Goal: Navigation & Orientation: Understand site structure

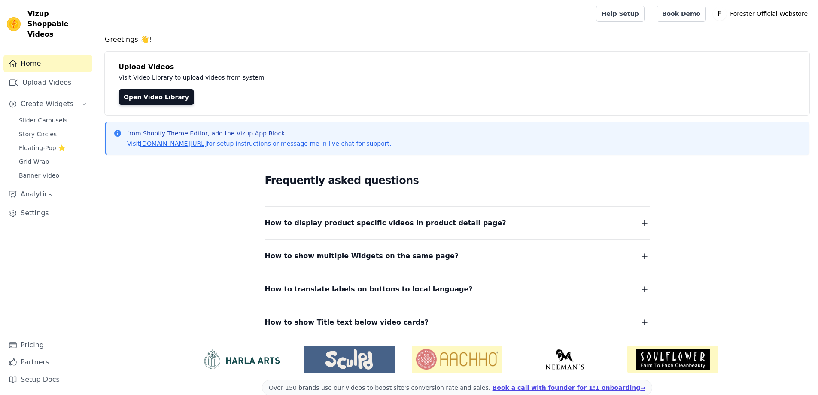
scroll to position [14, 0]
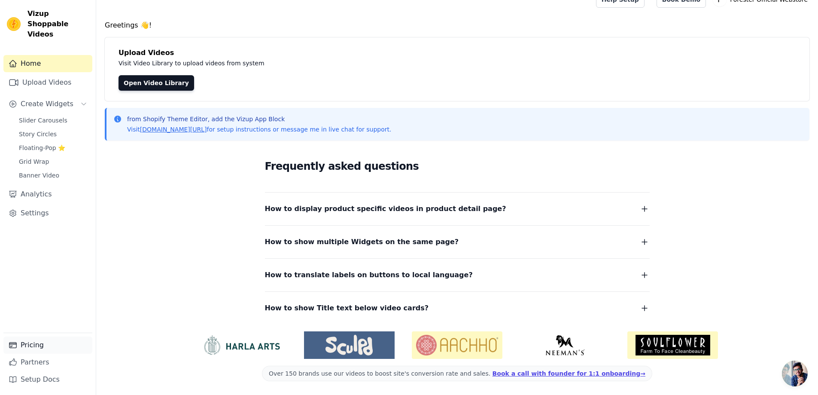
click at [45, 348] on link "Pricing" at bounding box center [47, 344] width 89 height 17
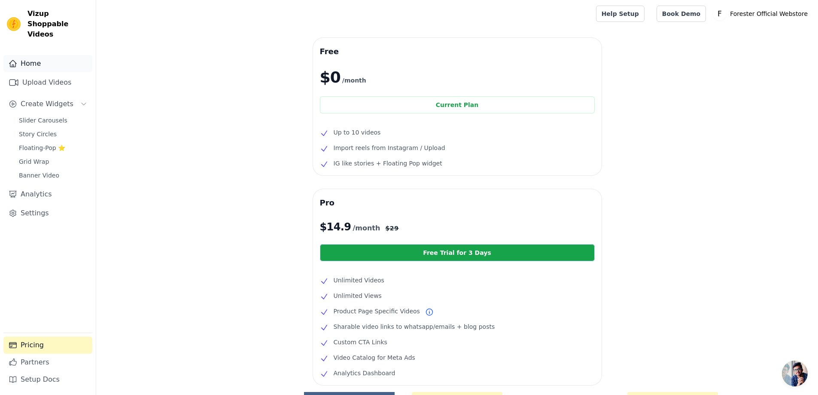
click at [45, 60] on link "Home" at bounding box center [47, 63] width 89 height 17
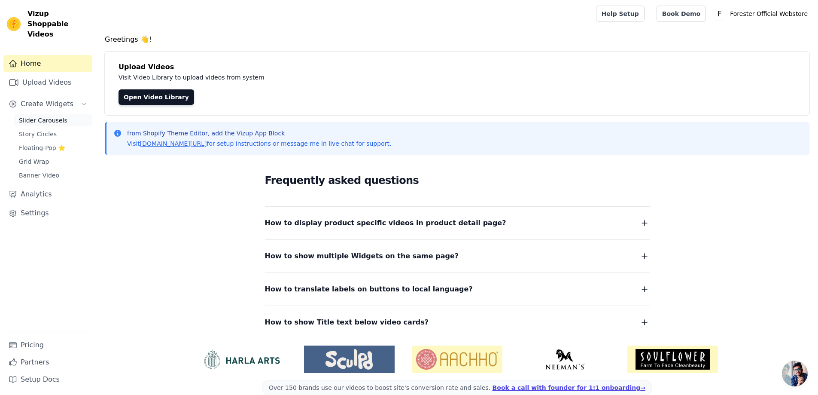
click at [42, 116] on span "Slider Carousels" at bounding box center [43, 120] width 49 height 9
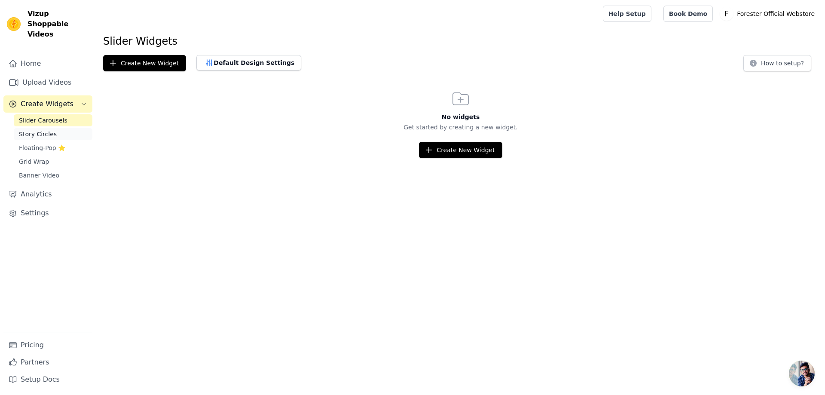
click at [37, 130] on span "Story Circles" at bounding box center [38, 134] width 38 height 9
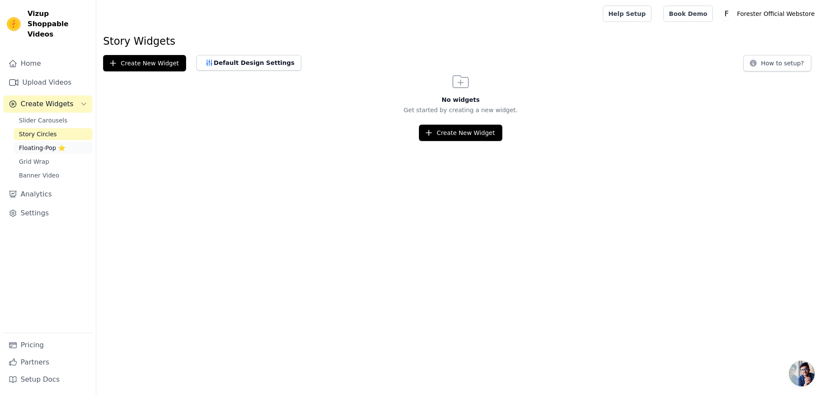
click at [34, 143] on span "Floating-Pop ⭐" at bounding box center [42, 147] width 46 height 9
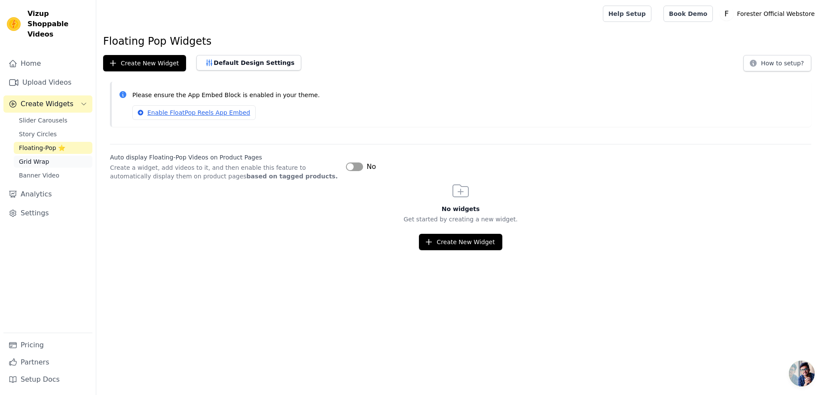
click at [34, 157] on span "Grid Wrap" at bounding box center [34, 161] width 30 height 9
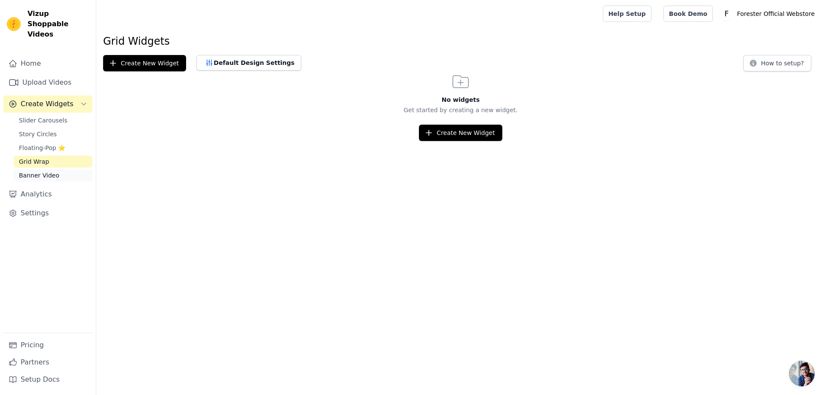
click at [34, 169] on link "Banner Video" at bounding box center [53, 175] width 79 height 12
click at [34, 56] on link "Home" at bounding box center [47, 63] width 89 height 17
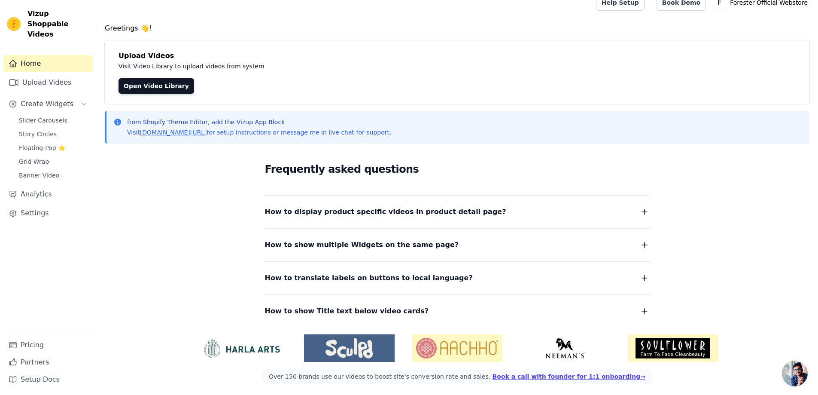
scroll to position [14, 0]
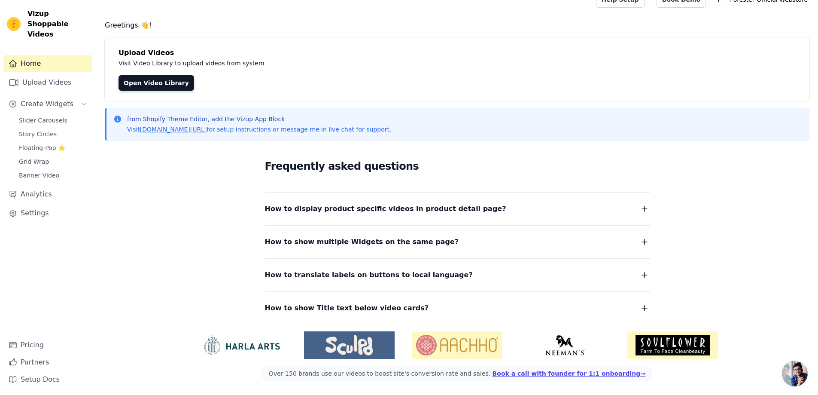
click at [800, 377] on span "Obrolan terbuka" at bounding box center [795, 373] width 26 height 26
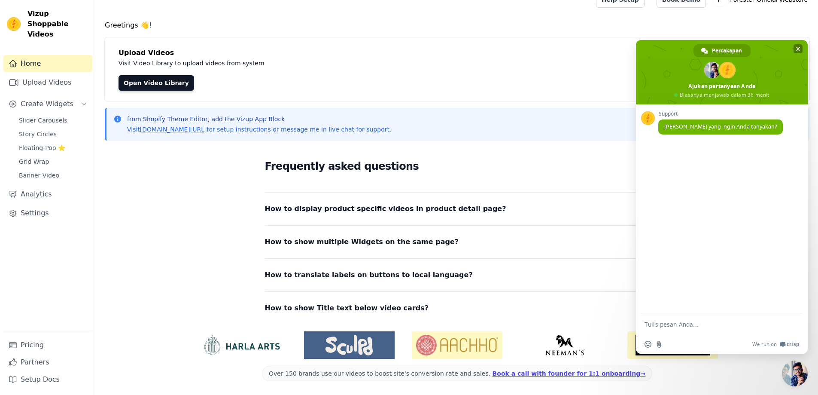
click at [796, 48] on span "Tutup obrolan" at bounding box center [798, 49] width 4 height 4
